Goal: Check status: Check status

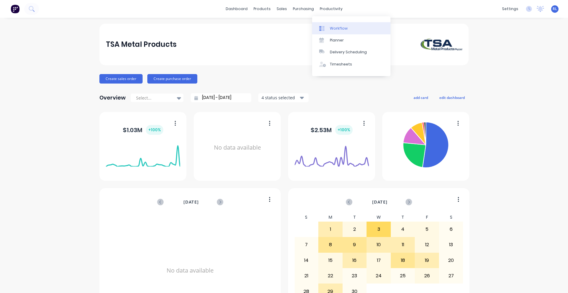
click at [338, 27] on div "Workflow" at bounding box center [339, 28] width 18 height 5
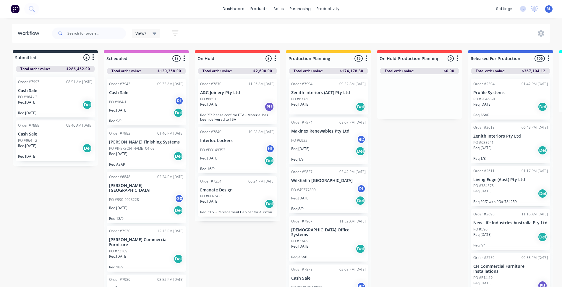
click at [236, 107] on div "Req. [DATE] PU" at bounding box center [237, 107] width 75 height 10
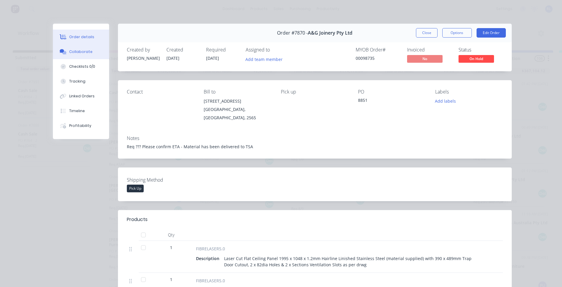
click at [69, 52] on div "Collaborate" at bounding box center [80, 51] width 23 height 5
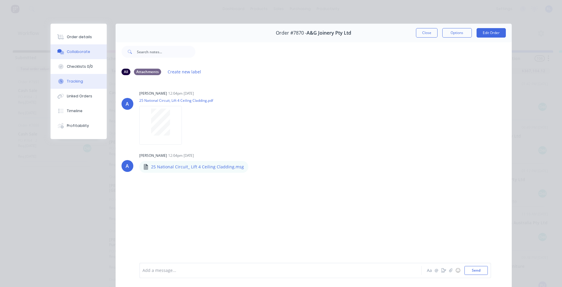
click at [76, 86] on button "Tracking" at bounding box center [79, 81] width 56 height 15
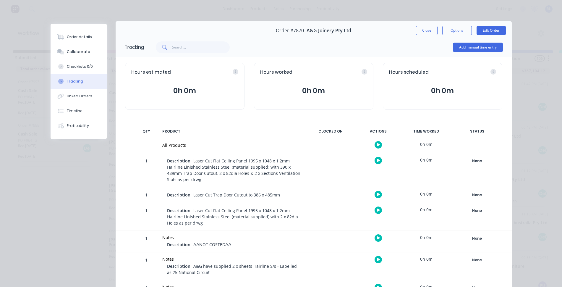
scroll to position [1, 0]
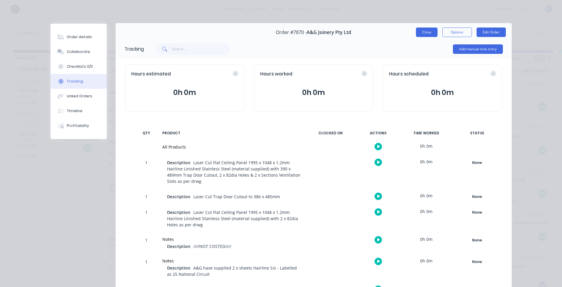
click at [425, 33] on button "Close" at bounding box center [427, 32] width 22 height 9
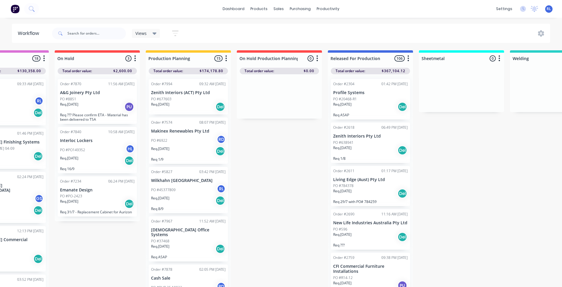
scroll to position [0, 141]
click at [156, 33] on icon at bounding box center [155, 34] width 4 height 2
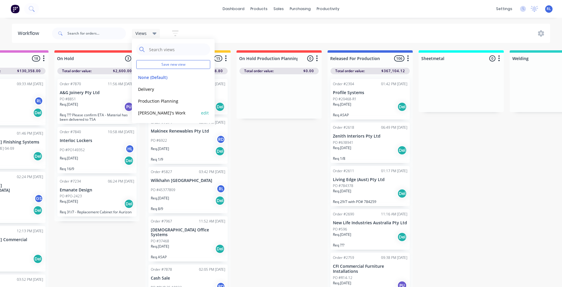
click at [156, 113] on button "[PERSON_NAME]'s Work" at bounding box center [167, 112] width 63 height 7
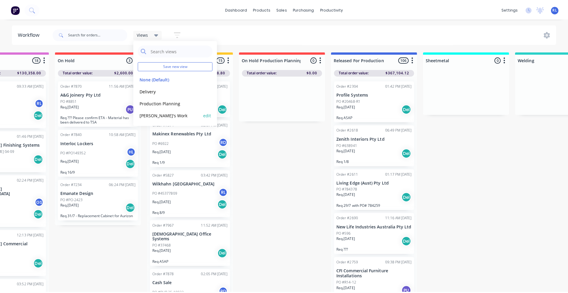
scroll to position [0, 0]
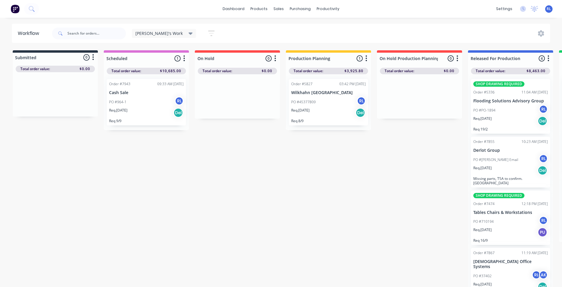
click at [15, 9] on img at bounding box center [15, 8] width 9 height 9
